Goal: Task Accomplishment & Management: Use online tool/utility

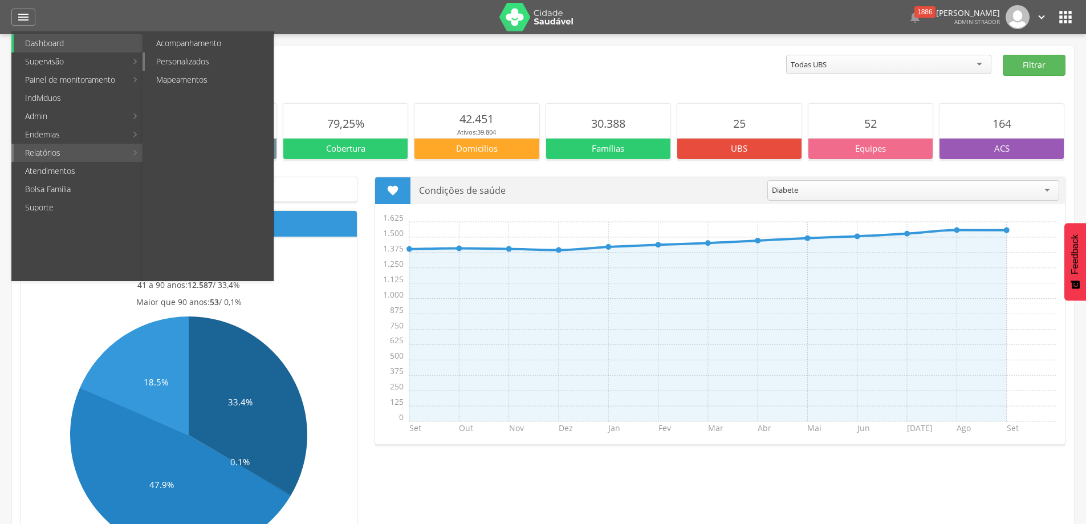
click at [180, 63] on link "Personalizados" at bounding box center [209, 61] width 128 height 18
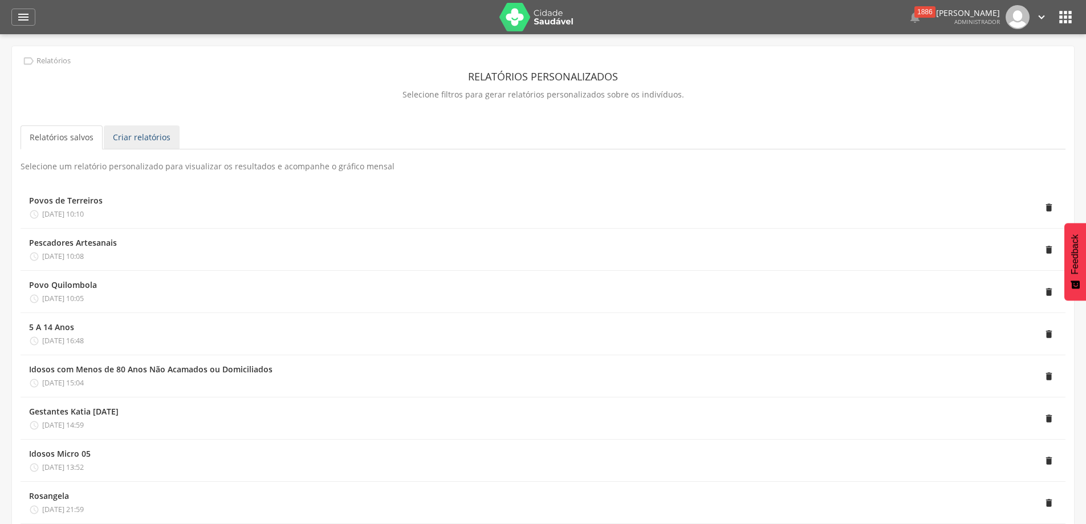
click at [145, 140] on link "Criar relatórios" at bounding box center [142, 137] width 76 height 24
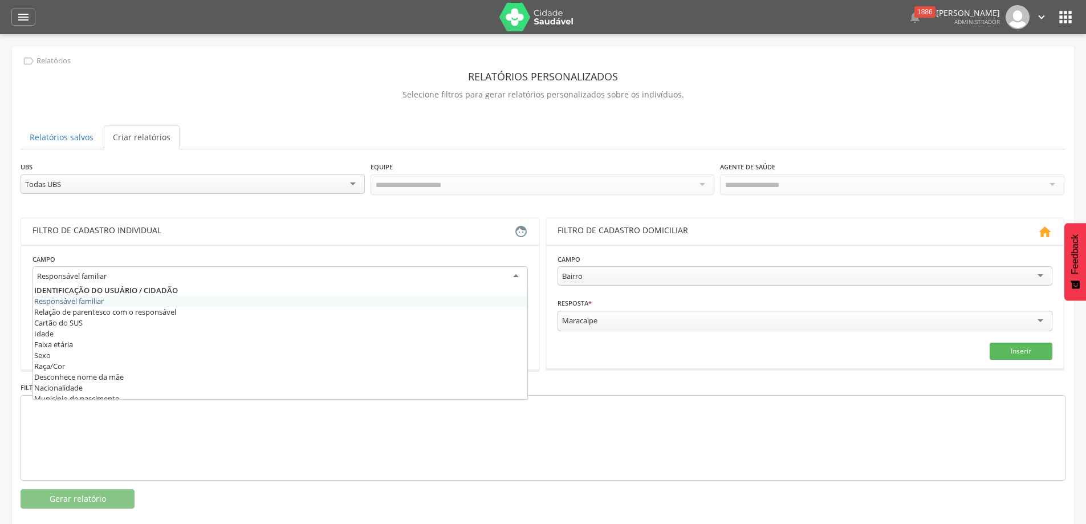
click at [213, 272] on div "Responsável familiar" at bounding box center [279, 276] width 495 height 21
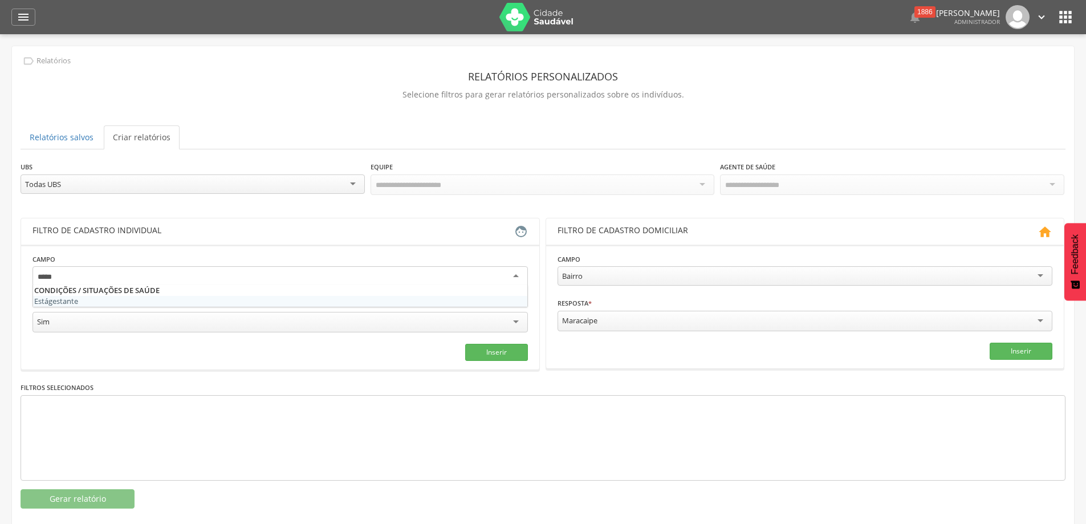
type input "******"
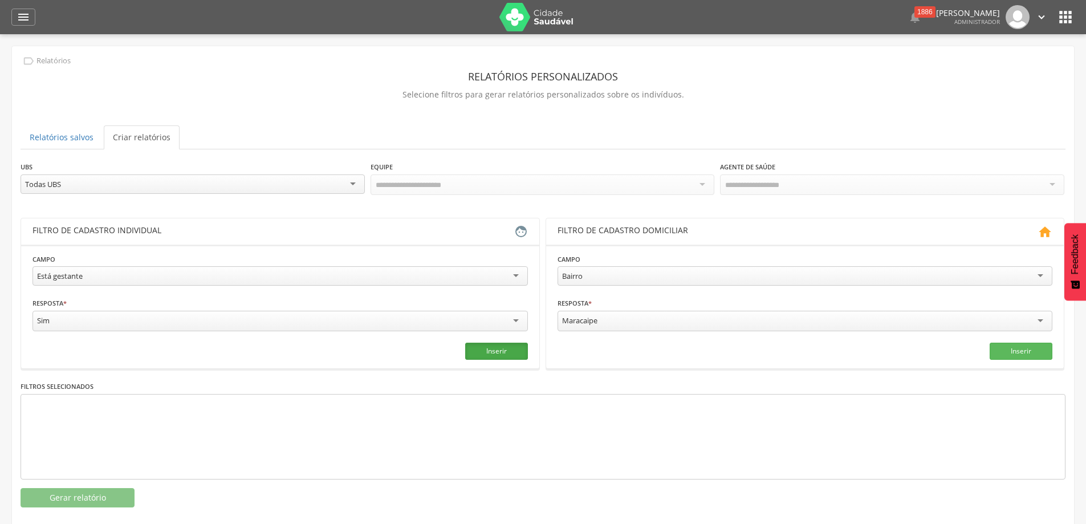
click at [503, 347] on button "Inserir" at bounding box center [496, 351] width 63 height 17
click at [75, 493] on button "Gerar relatório" at bounding box center [78, 497] width 114 height 19
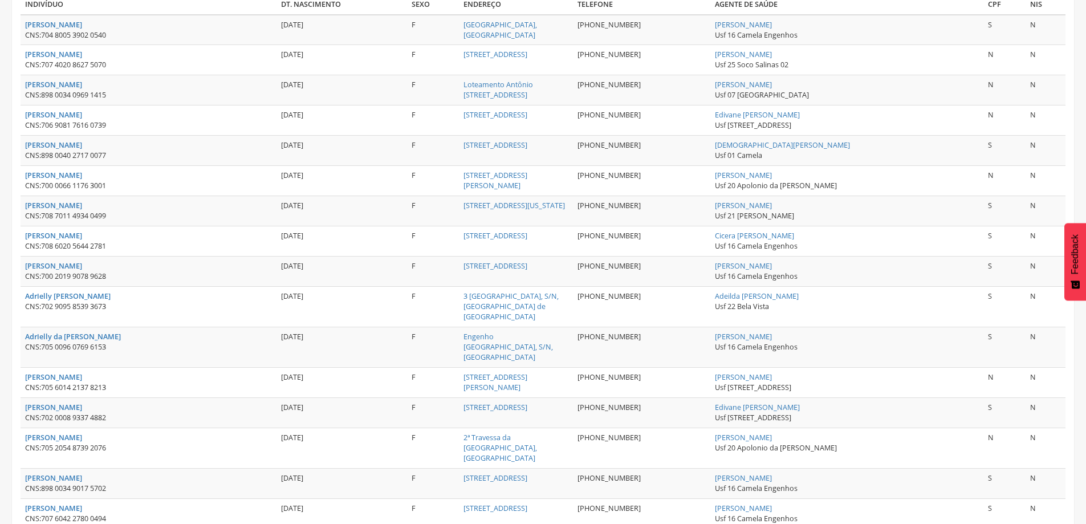
scroll to position [237, 0]
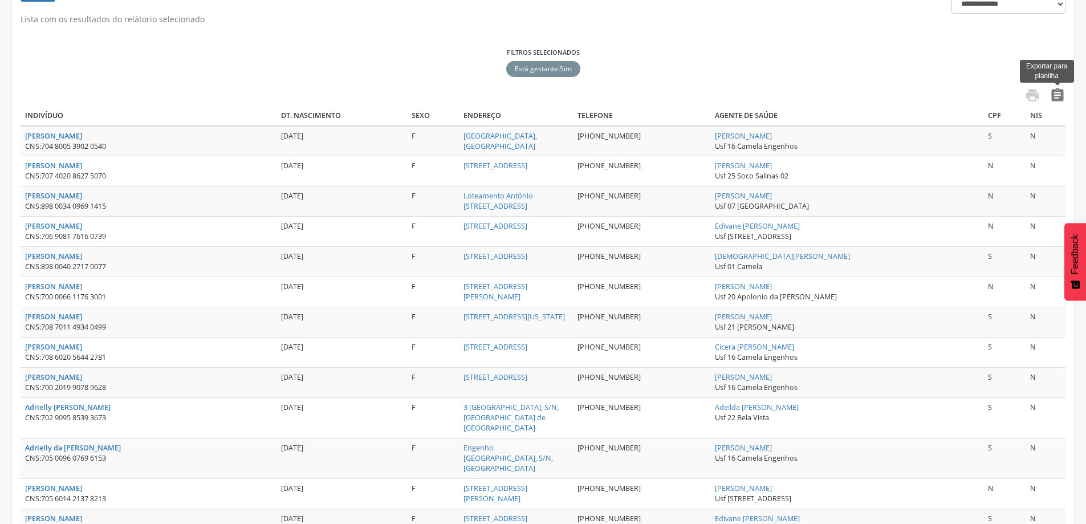
click at [1053, 97] on icon "" at bounding box center [1057, 95] width 16 height 16
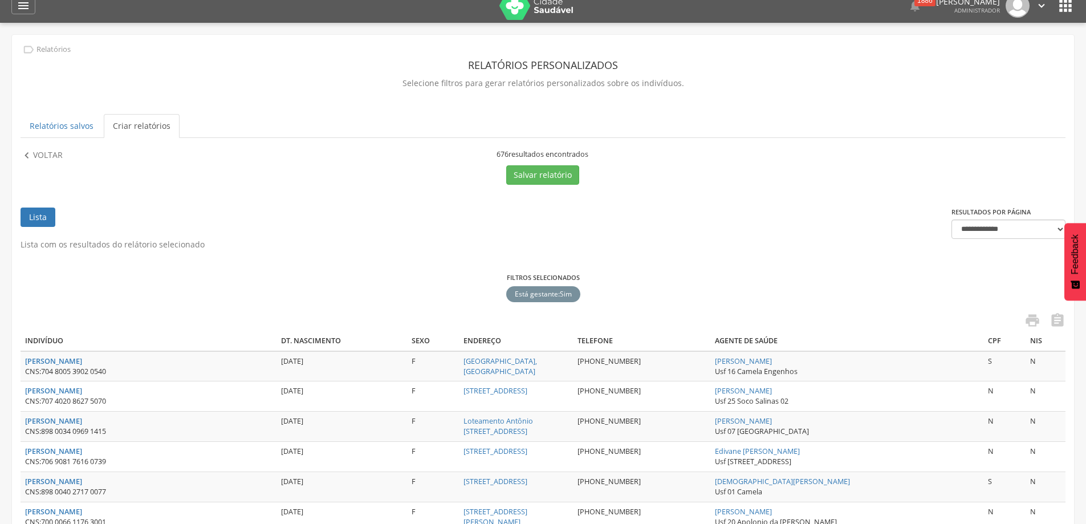
scroll to position [0, 0]
